Goal: Use online tool/utility: Utilize a website feature to perform a specific function

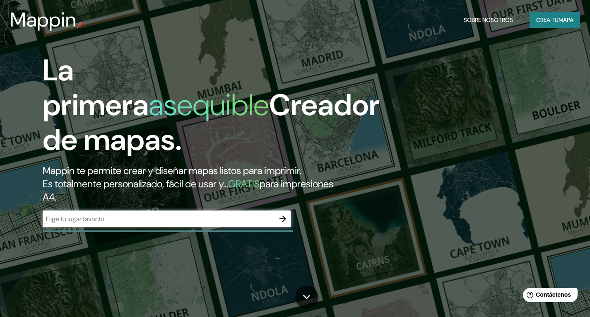
scroll to position [41, 0]
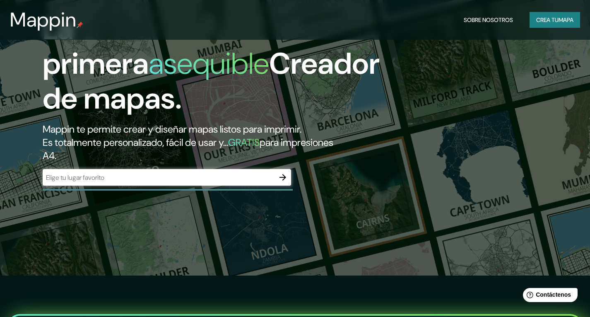
click at [400, 93] on div "La primera asequible Creador de mapas. Mappin te permite crear y diseñar mapas …" at bounding box center [295, 117] width 590 height 317
click at [200, 171] on div "​" at bounding box center [167, 177] width 248 height 17
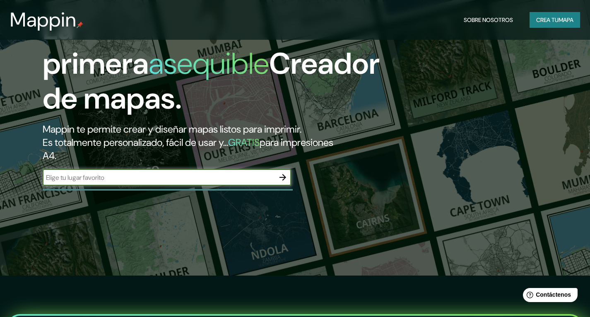
click at [287, 174] on icon "button" at bounding box center [283, 177] width 10 height 10
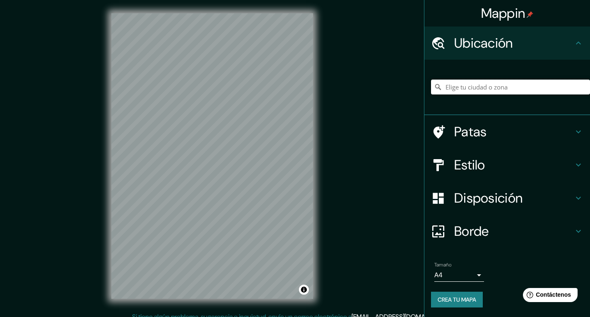
click at [473, 89] on input "Elige tu ciudad o zona" at bounding box center [510, 86] width 159 height 15
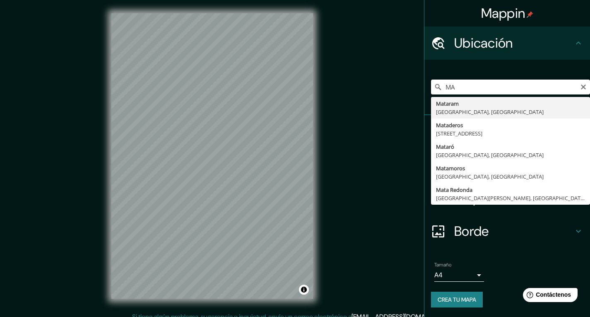
type input "M"
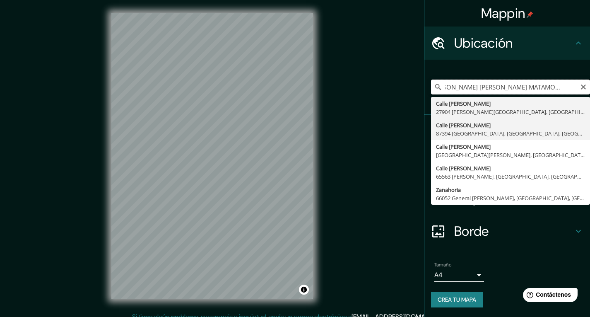
scroll to position [0, 0]
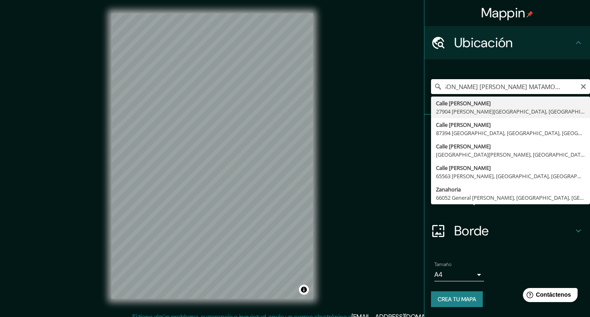
click at [442, 81] on input "[PERSON_NAME] [PERSON_NAME] MATAMOROS [GEOGRAPHIC_DATA]" at bounding box center [510, 86] width 159 height 15
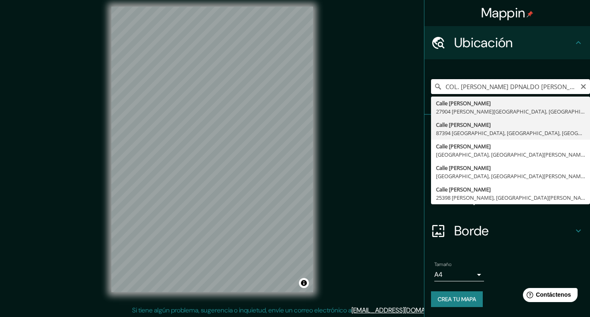
scroll to position [8, 0]
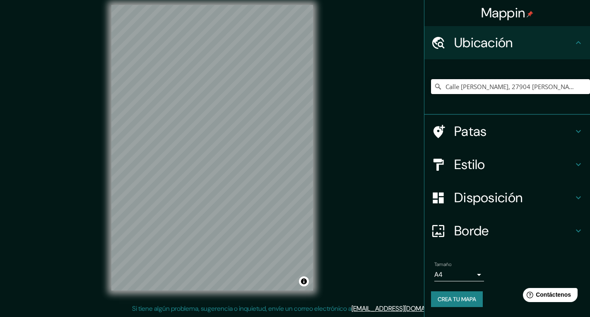
type input "Calle [PERSON_NAME], 27904 [PERSON_NAME][GEOGRAPHIC_DATA], [GEOGRAPHIC_DATA][PE…"
click at [573, 163] on icon at bounding box center [578, 164] width 10 height 10
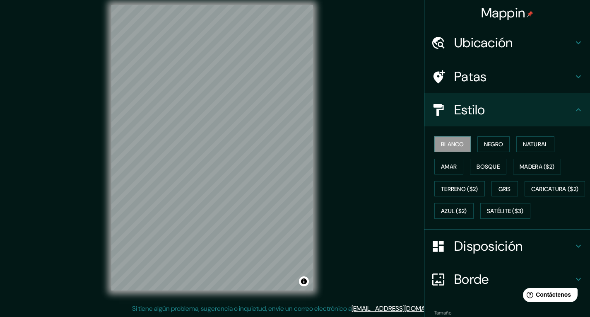
click at [573, 74] on icon at bounding box center [578, 77] width 10 height 10
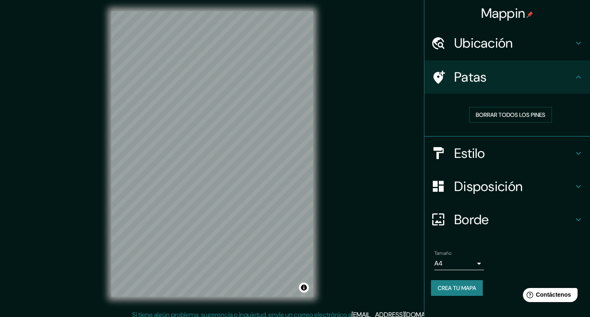
scroll to position [0, 0]
